Goal: Task Accomplishment & Management: Manage account settings

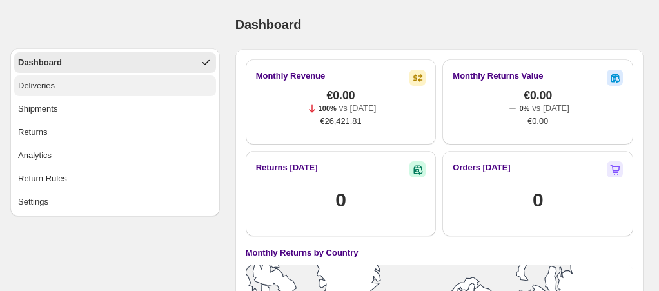
click at [74, 92] on button "Deliveries" at bounding box center [115, 85] width 202 height 21
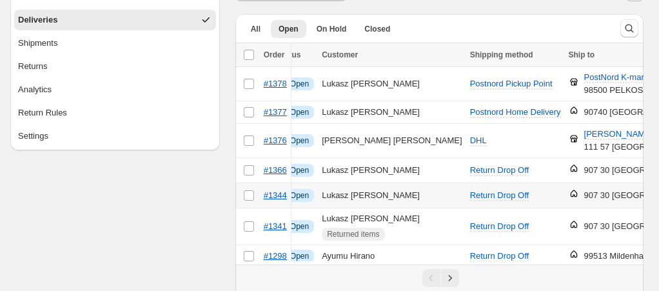
scroll to position [0, 19]
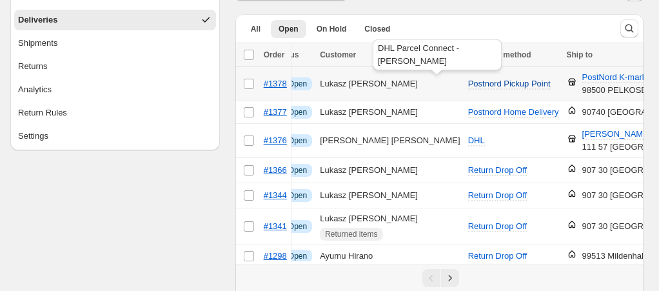
click at [468, 81] on span "Postnord Pickup Point" at bounding box center [509, 84] width 83 height 10
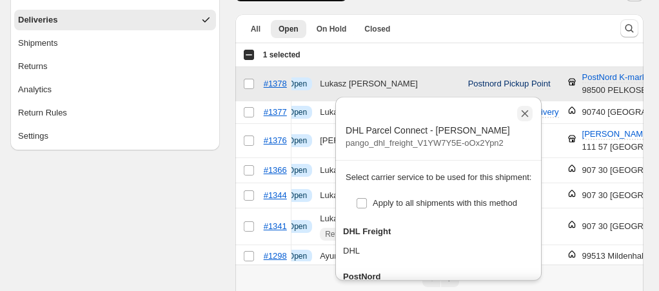
click at [523, 116] on icon "Close" at bounding box center [524, 113] width 13 height 13
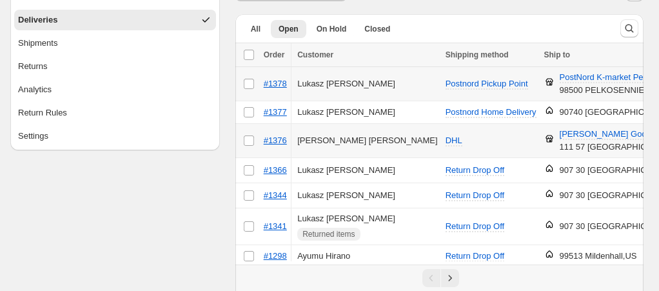
scroll to position [0, 0]
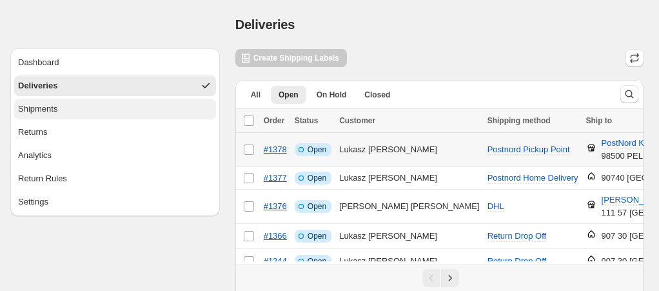
click at [55, 102] on div "Shipments" at bounding box center [37, 108] width 39 height 13
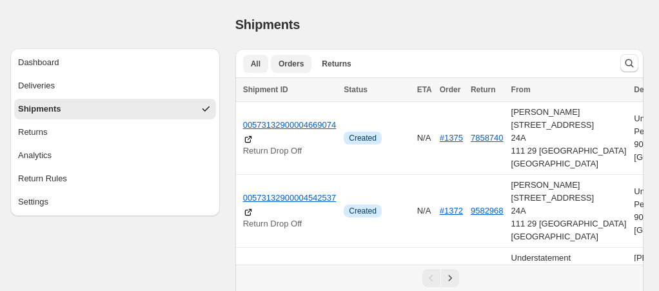
click at [290, 66] on span "Orders" at bounding box center [290, 64] width 25 height 10
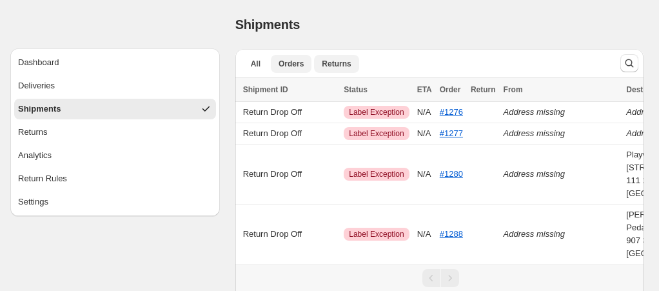
click at [333, 63] on span "Returns" at bounding box center [336, 64] width 29 height 10
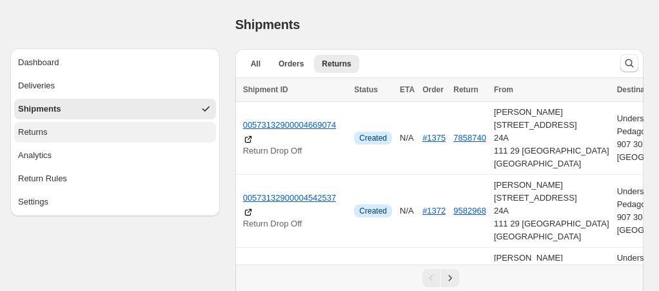
click at [114, 130] on button "Returns" at bounding box center [115, 132] width 202 height 21
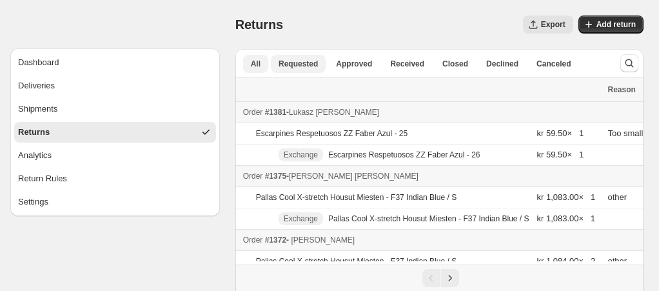
click at [299, 70] on button "Requested" at bounding box center [298, 64] width 55 height 18
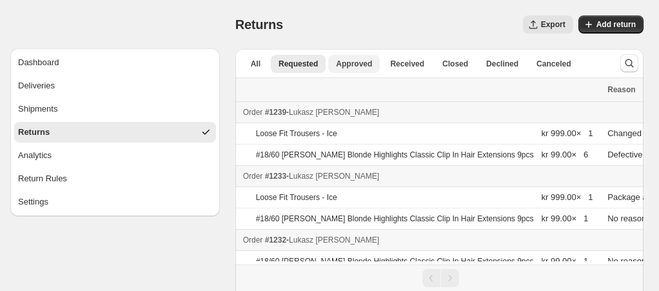
click at [345, 72] on button "Approved" at bounding box center [354, 64] width 52 height 18
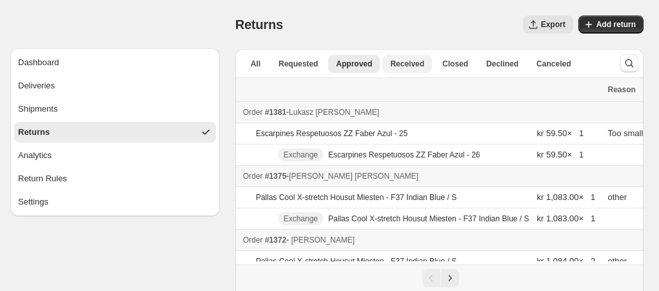
click at [402, 68] on span "Received" at bounding box center [407, 64] width 34 height 10
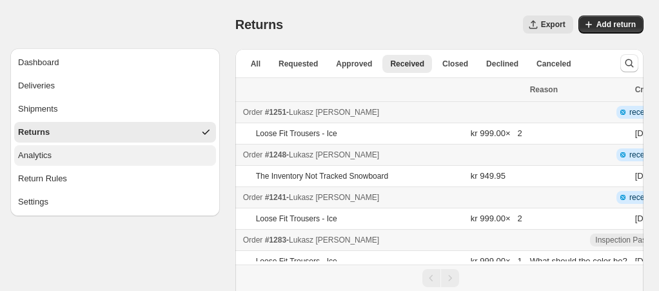
click at [95, 153] on button "Analytics" at bounding box center [115, 155] width 202 height 21
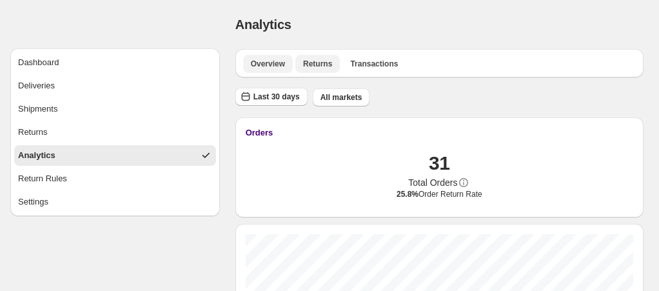
click at [318, 63] on span "Returns" at bounding box center [317, 64] width 29 height 10
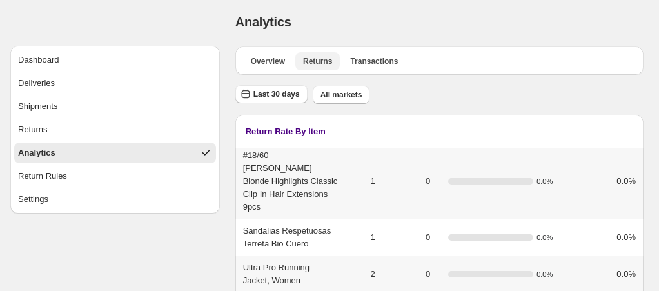
scroll to position [2, 0]
click at [379, 64] on span "Transactions" at bounding box center [374, 62] width 48 height 10
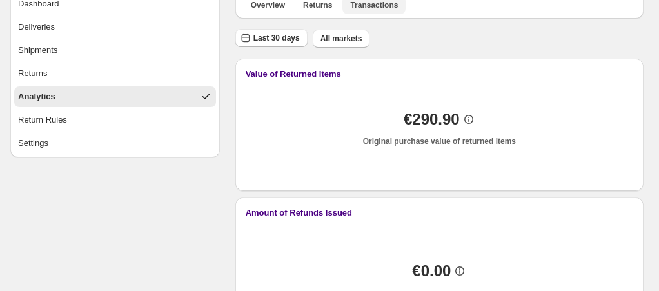
scroll to position [57, 0]
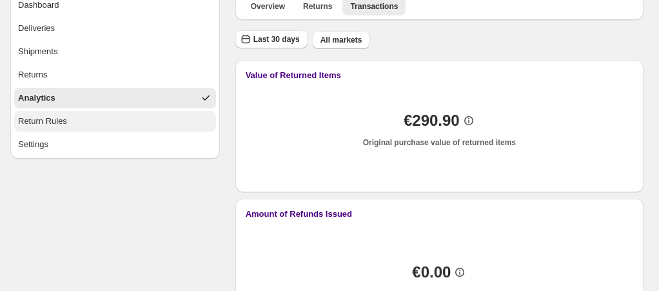
click at [104, 125] on button "Return Rules" at bounding box center [115, 121] width 202 height 21
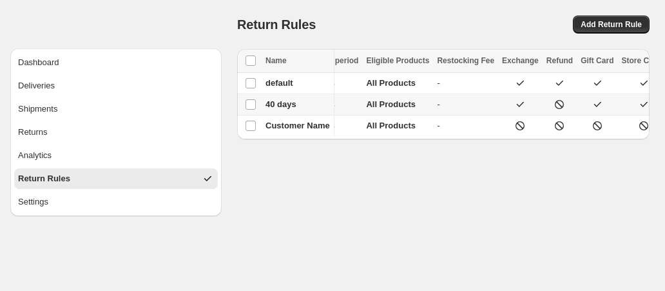
scroll to position [0, 32]
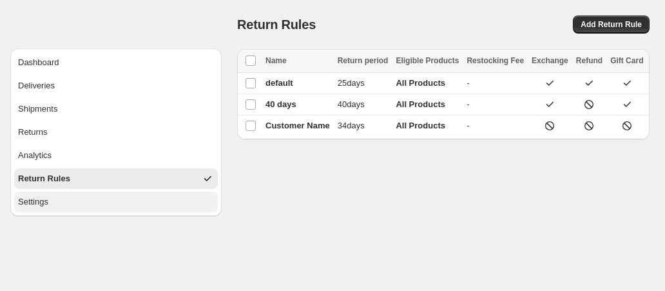
click at [73, 197] on button "Settings" at bounding box center [116, 201] width 204 height 21
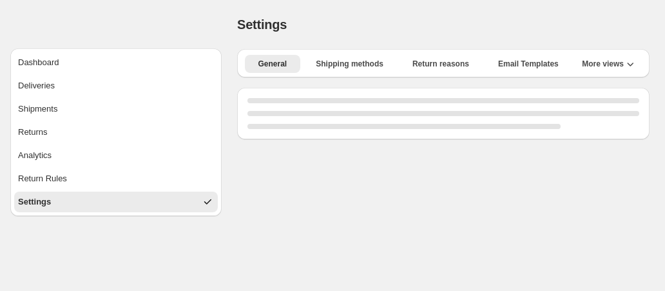
select select "**"
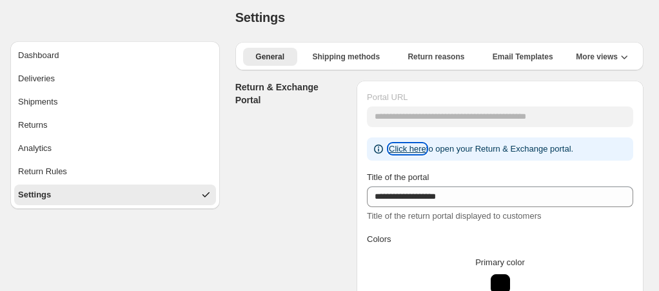
click at [401, 148] on link "Click here" at bounding box center [407, 149] width 37 height 10
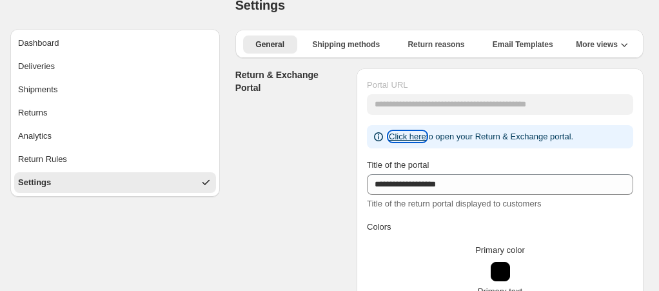
scroll to position [17, 0]
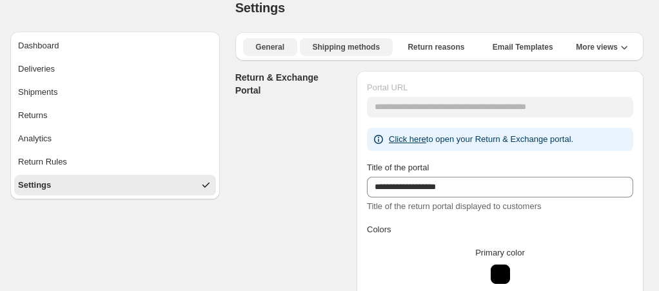
click at [361, 50] on span "Shipping methods" at bounding box center [346, 47] width 68 height 10
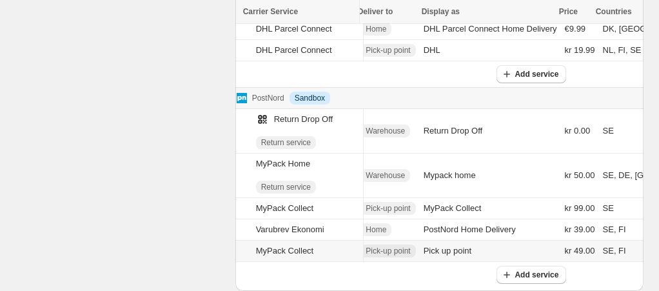
scroll to position [0, 6]
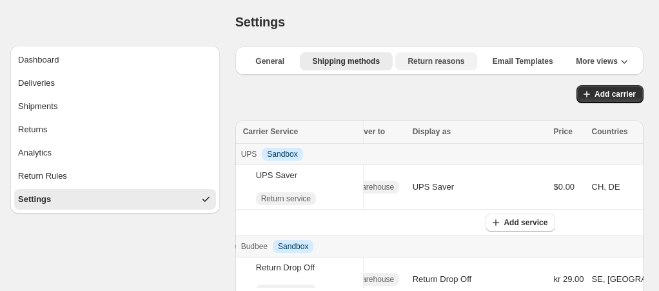
click at [439, 67] on button "Return reasons" at bounding box center [436, 61] width 82 height 18
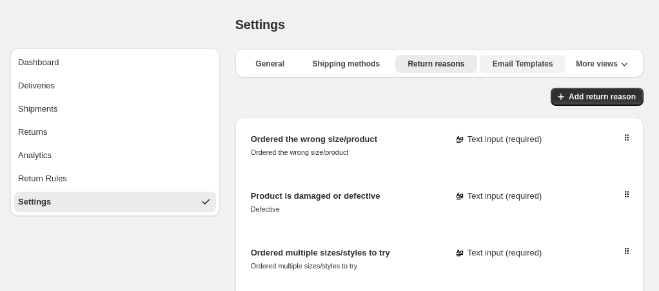
click at [514, 63] on span "Email Templates" at bounding box center [523, 64] width 61 height 10
select select "********"
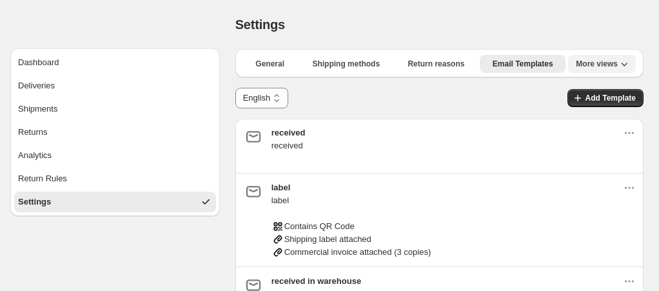
click at [590, 63] on span "More views" at bounding box center [597, 64] width 42 height 10
